Goal: Transaction & Acquisition: Purchase product/service

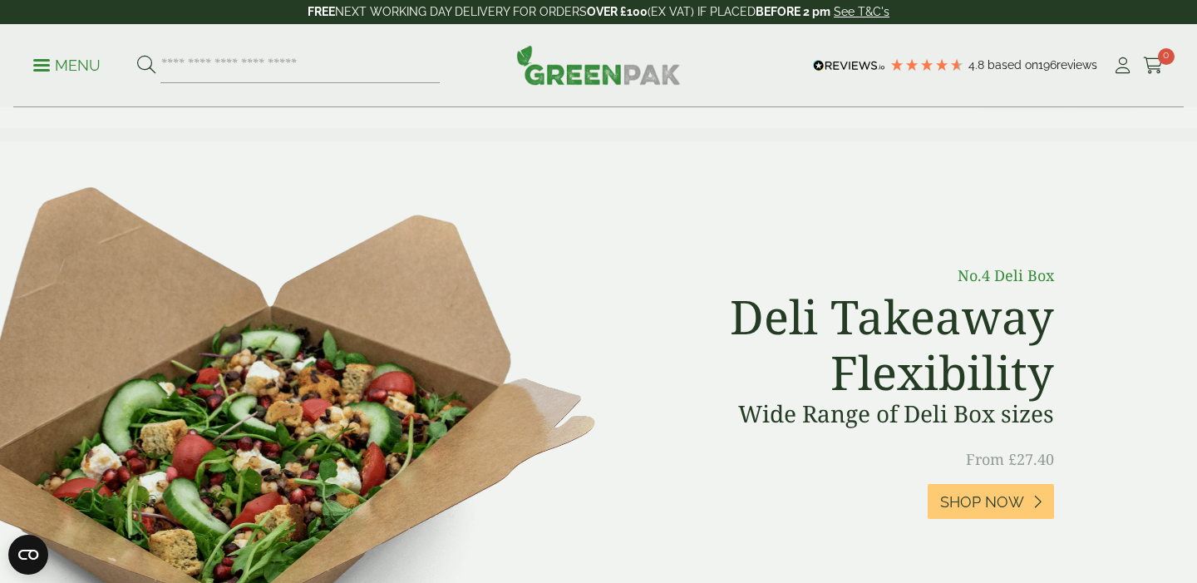
scroll to position [594, 0]
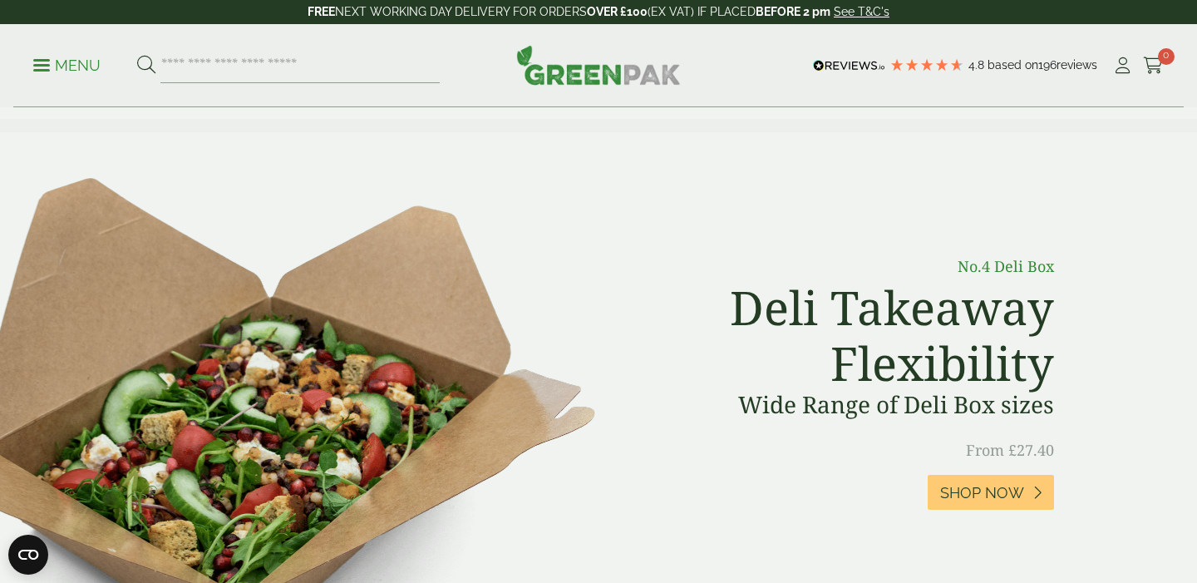
click at [557, 382] on div "No.4 Deli Box Deli Takeaway Flexibility Wide Range of Deli Box sizes From £27.4…" at bounding box center [599, 415] width 948 height 352
click at [952, 479] on link "Shop Now" at bounding box center [991, 493] width 126 height 36
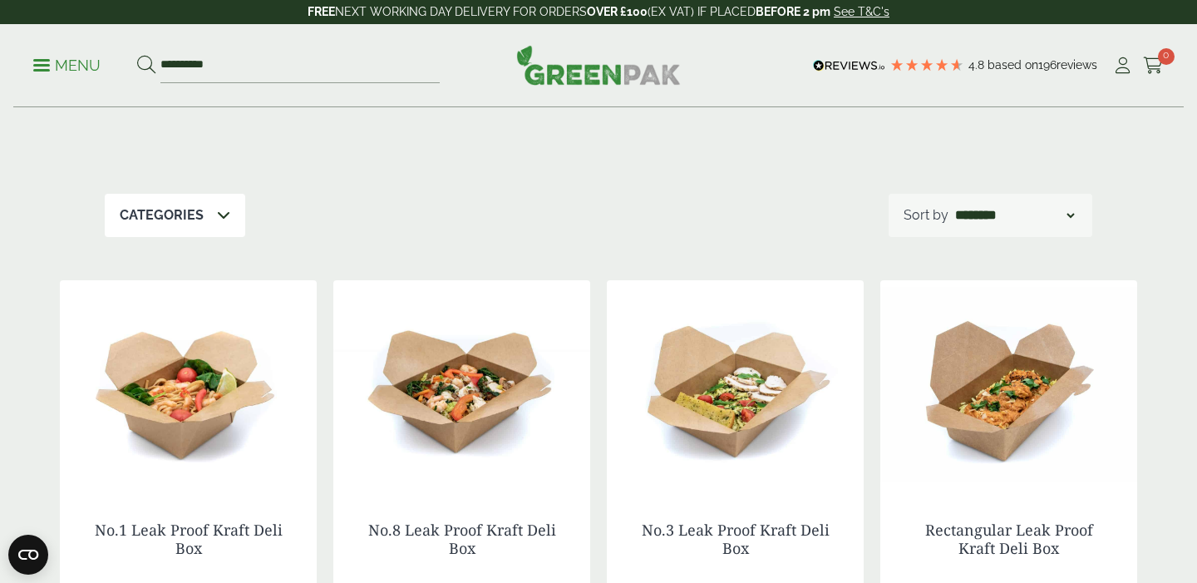
scroll to position [191, 0]
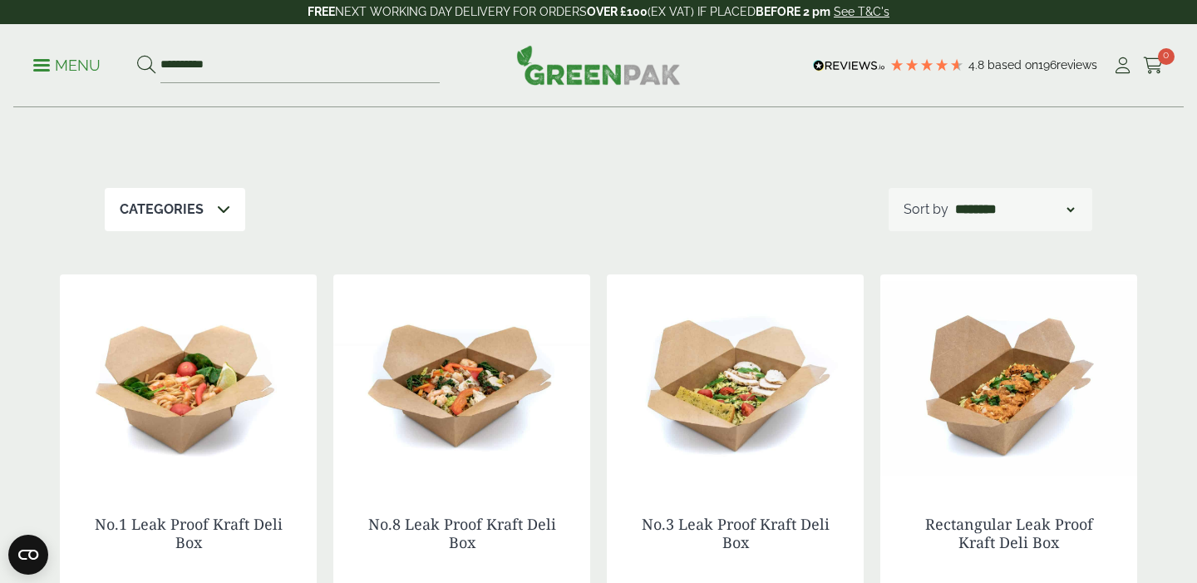
click at [192, 395] on img at bounding box center [188, 378] width 257 height 208
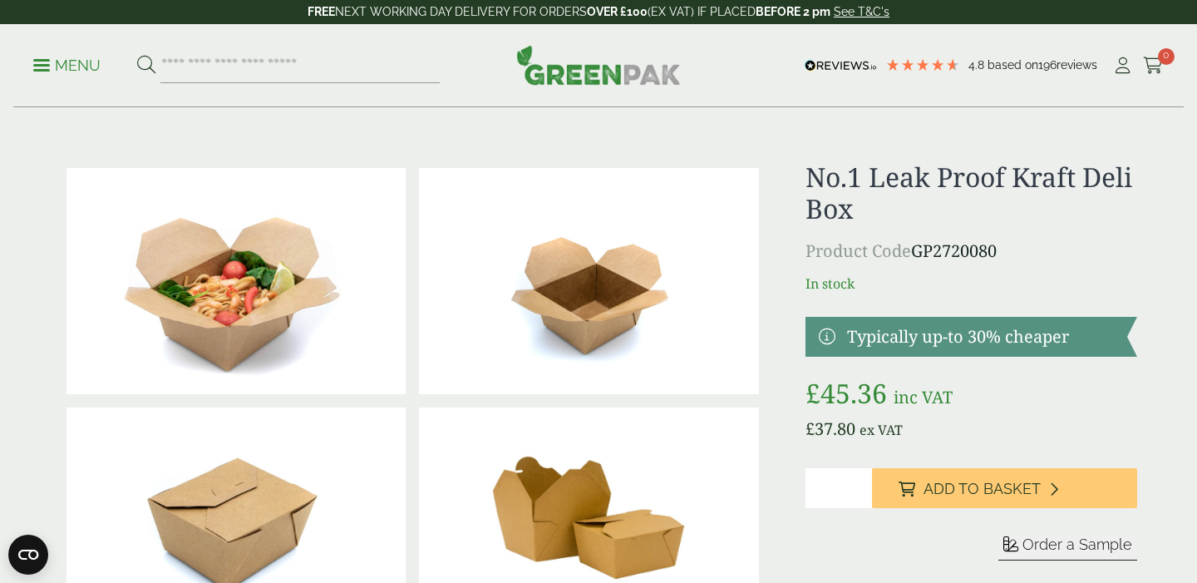
click at [42, 67] on p "Menu" at bounding box center [66, 66] width 67 height 20
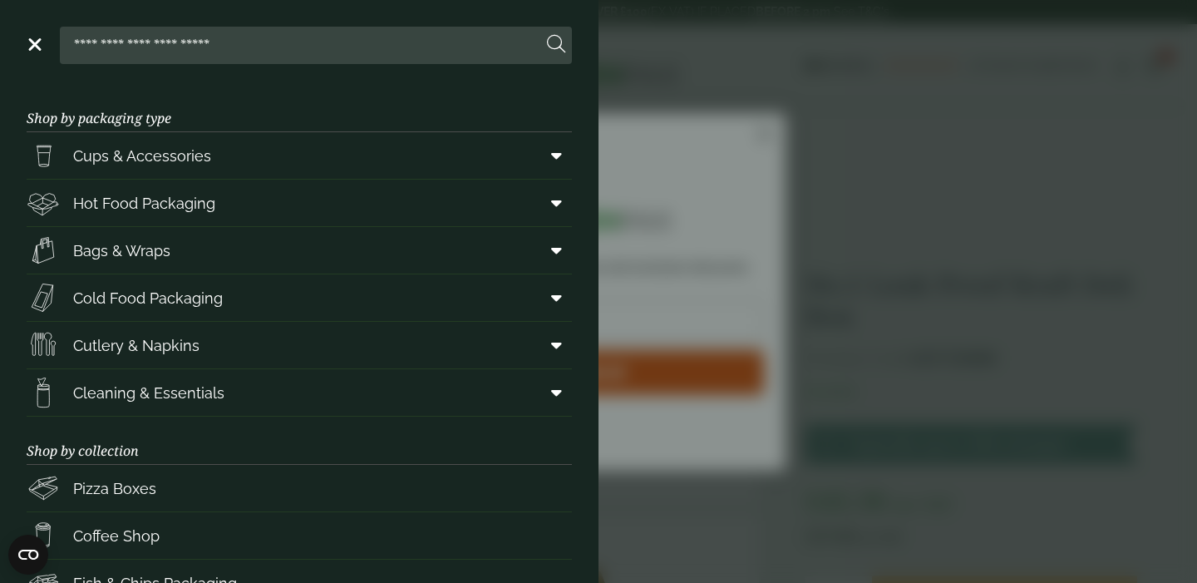
click at [668, 140] on aside "Close Shop by packaging type Cups & Accessories Hot Drink Paper Cups Smoothie C…" at bounding box center [598, 291] width 1197 height 583
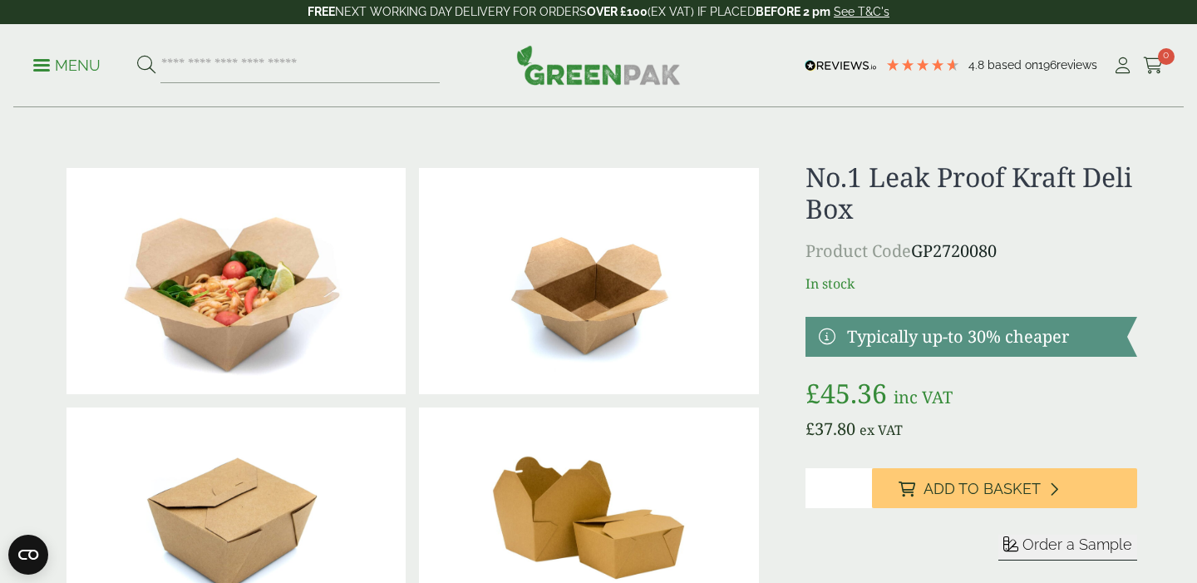
click at [71, 65] on p "Menu" at bounding box center [66, 66] width 67 height 20
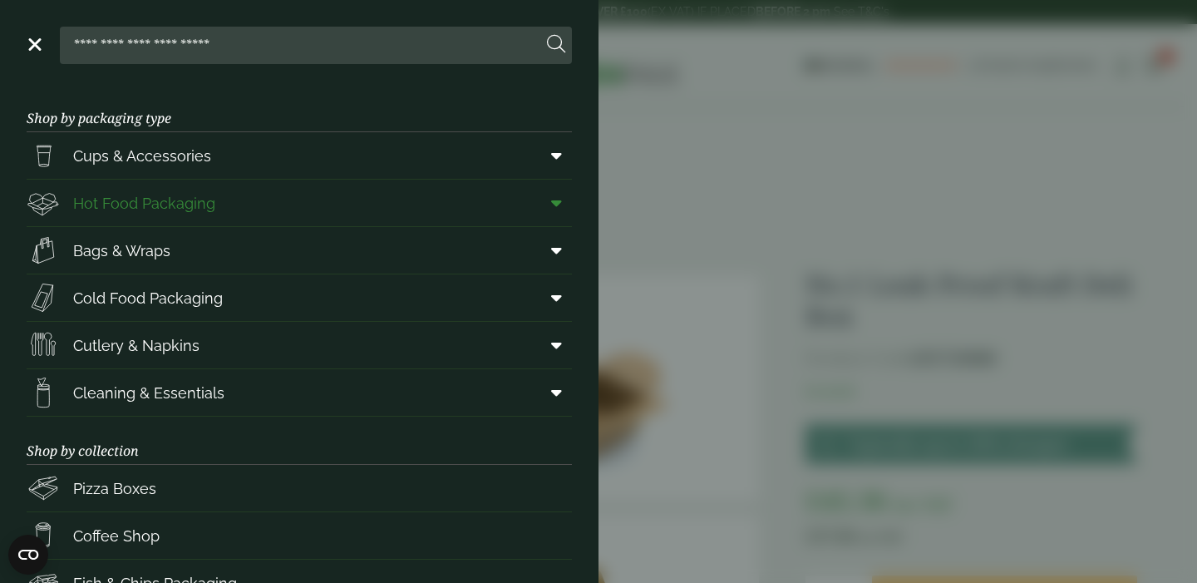
click at [210, 213] on span "Hot Food Packaging" at bounding box center [144, 203] width 142 height 22
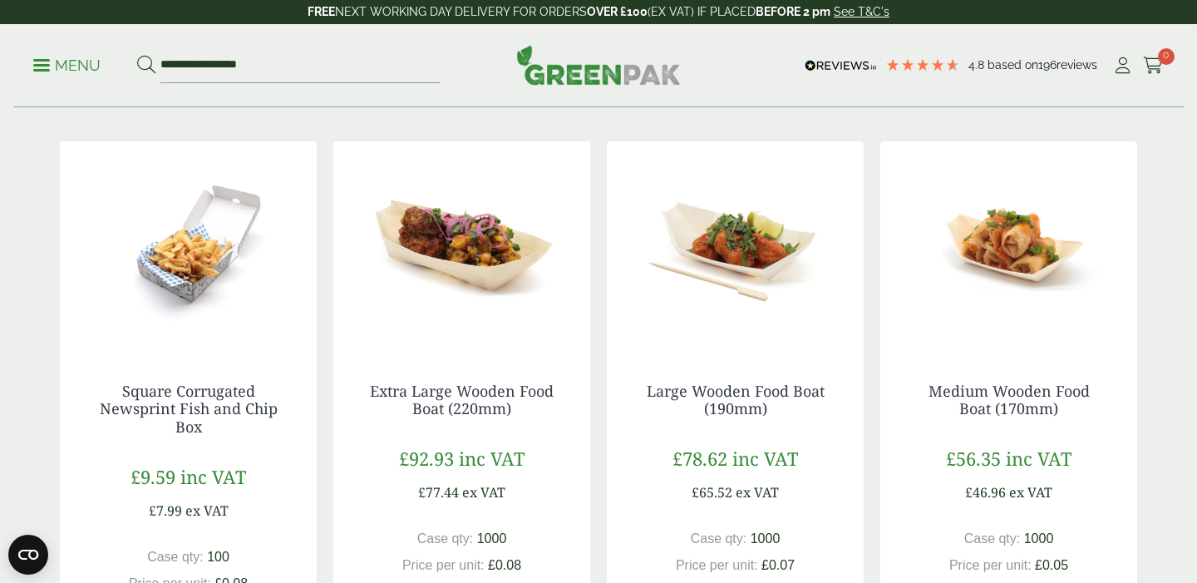
scroll to position [367, 0]
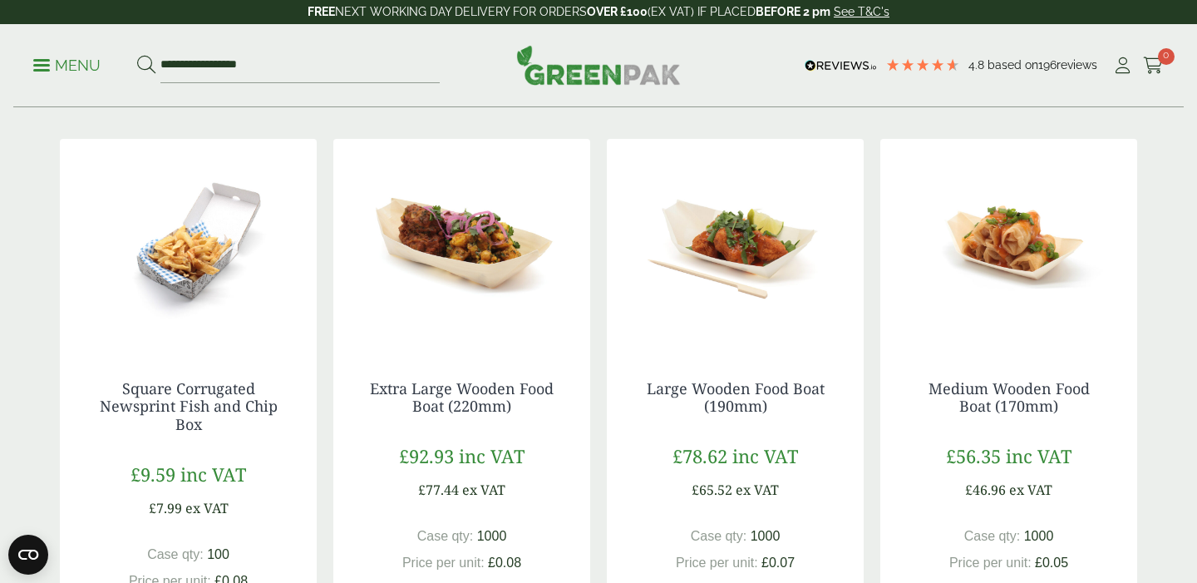
click at [478, 264] on img at bounding box center [461, 243] width 257 height 208
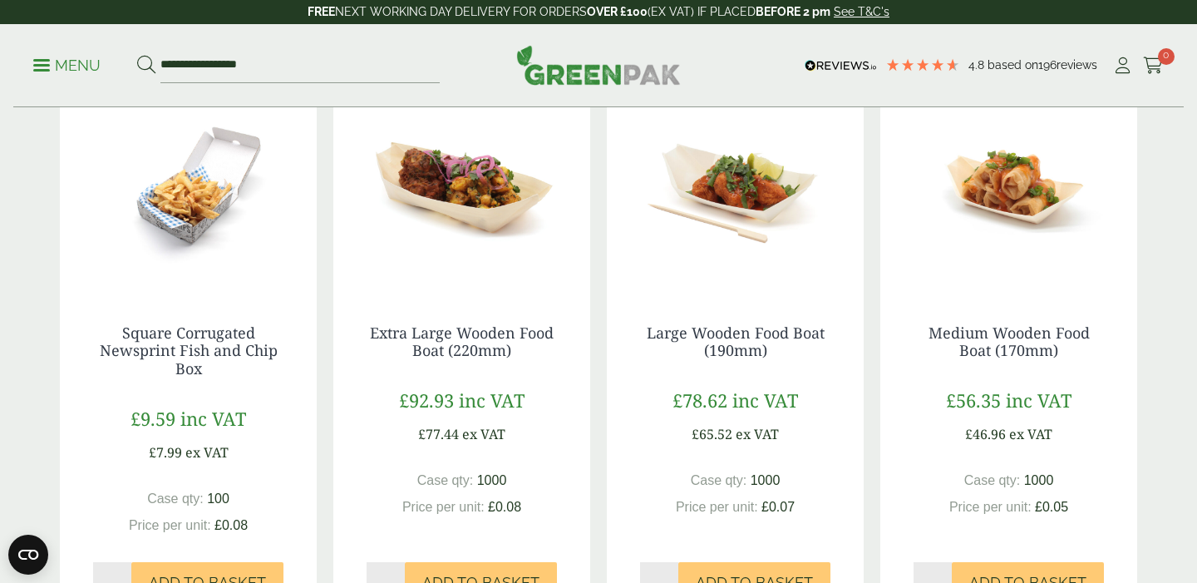
scroll to position [356, 0]
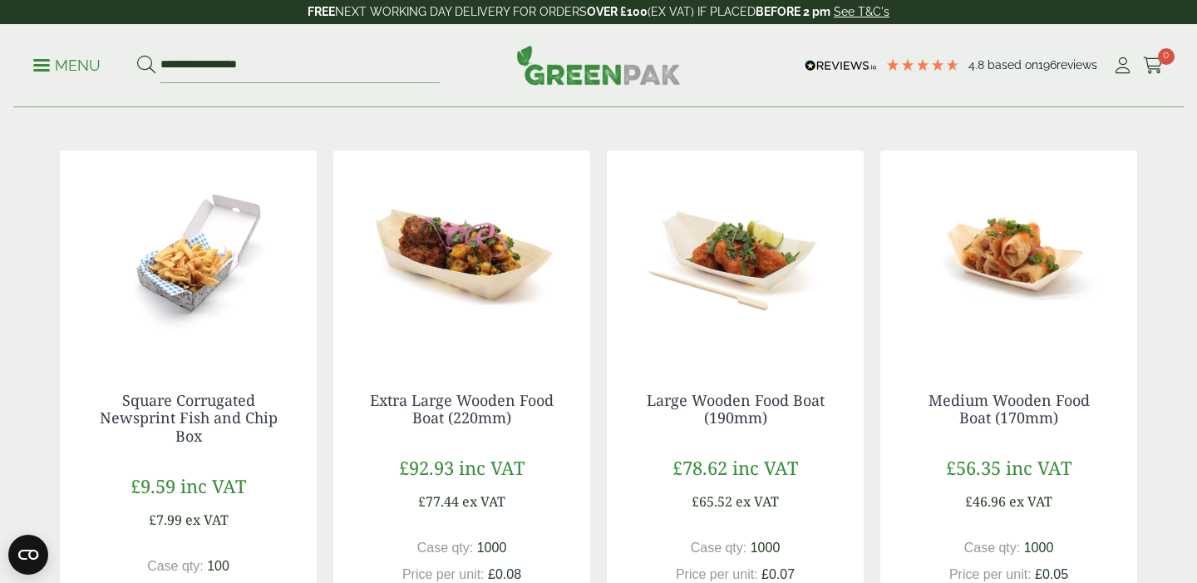
click at [478, 200] on img at bounding box center [461, 254] width 257 height 208
click at [854, 256] on img at bounding box center [735, 254] width 257 height 208
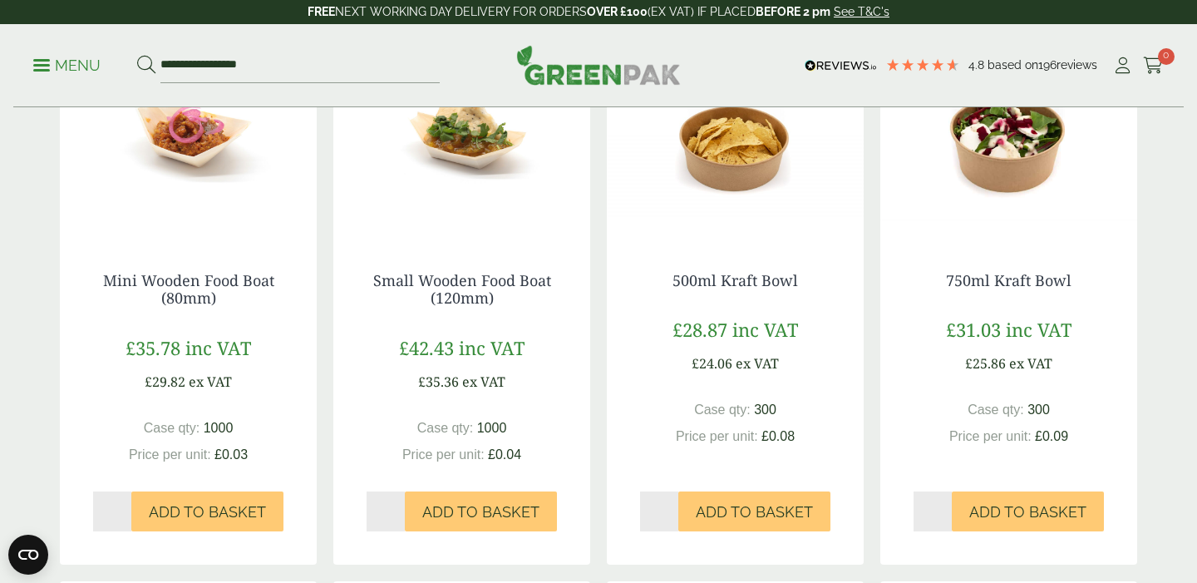
scroll to position [1045, 0]
click at [760, 195] on img at bounding box center [735, 134] width 257 height 208
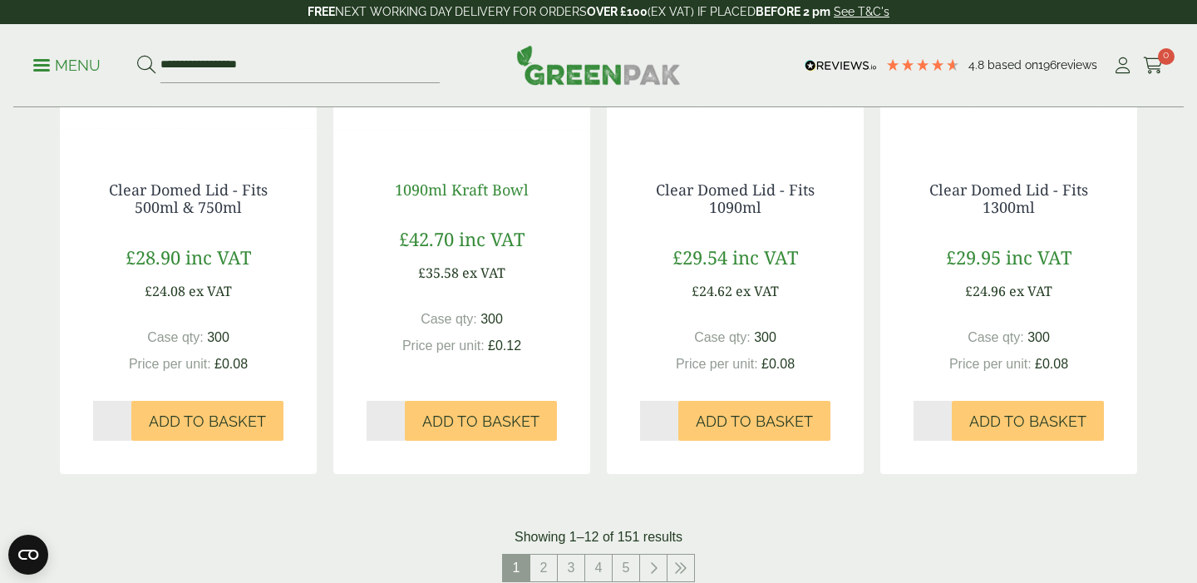
scroll to position [1521, 0]
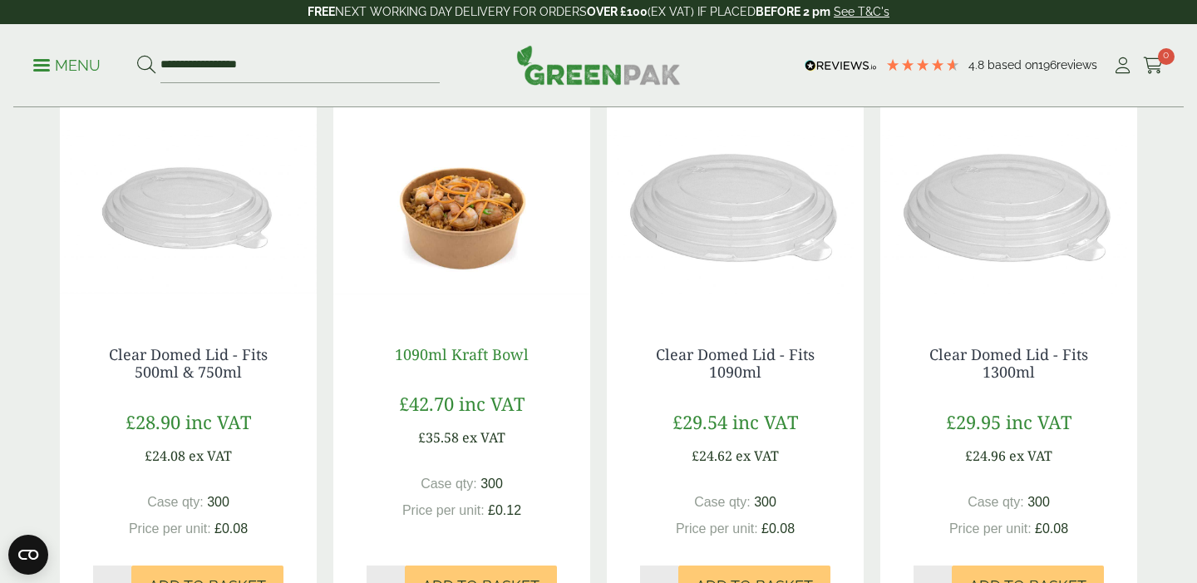
click at [451, 191] on img at bounding box center [461, 209] width 257 height 208
click at [708, 215] on img at bounding box center [735, 209] width 257 height 208
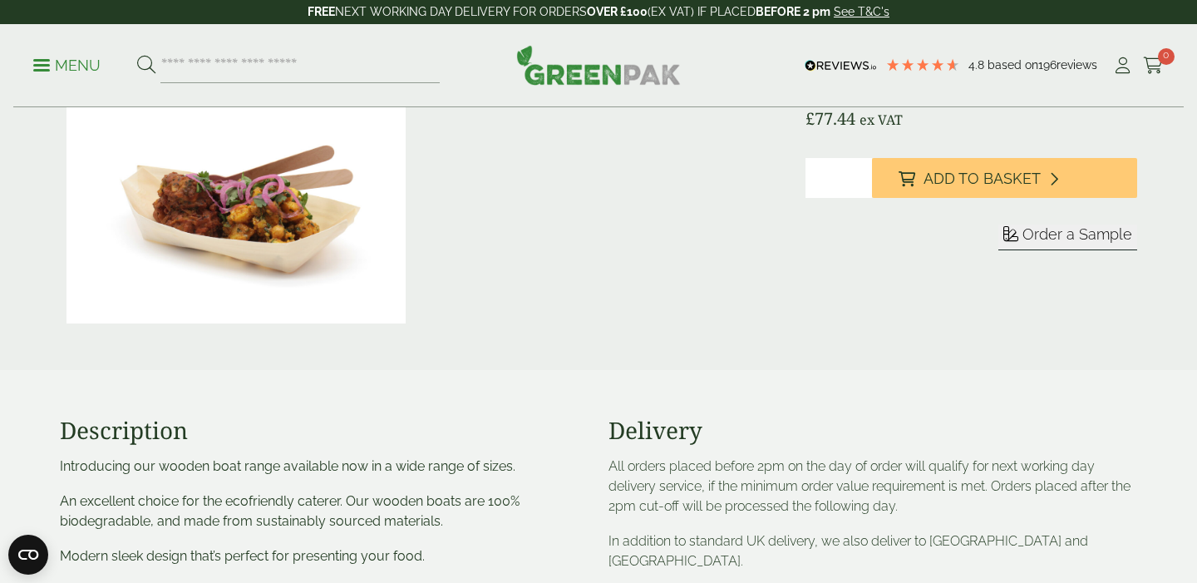
scroll to position [309, 0]
